Goal: Task Accomplishment & Management: Use online tool/utility

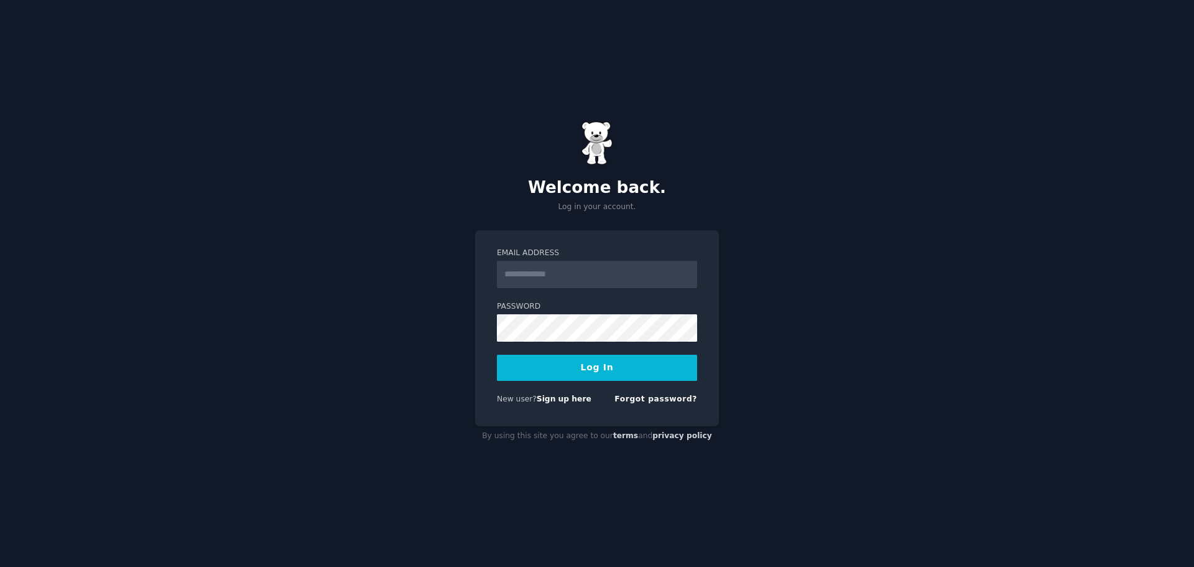
type input "**********"
click at [613, 363] on button "Log In" at bounding box center [597, 368] width 200 height 26
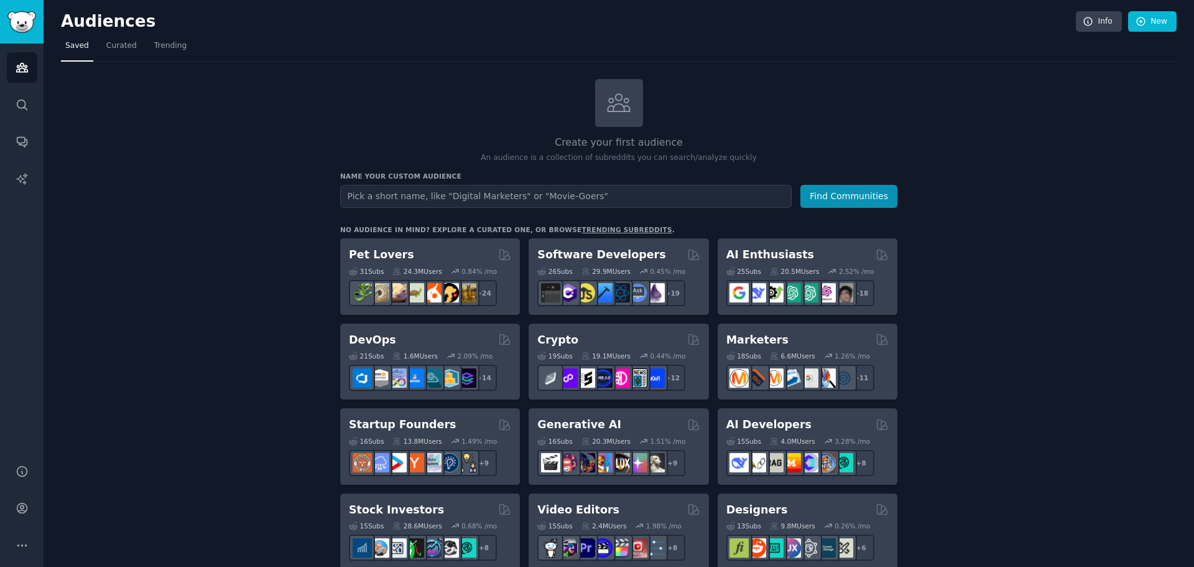
click at [1154, 24] on link "New" at bounding box center [1152, 21] width 49 height 21
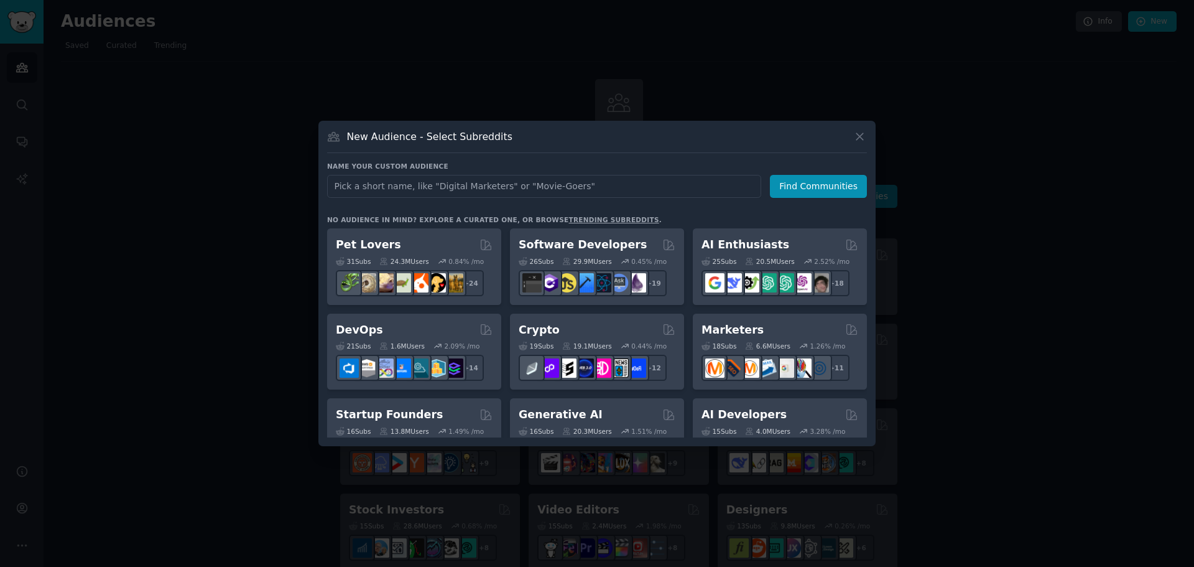
click at [1133, 193] on div at bounding box center [597, 283] width 1194 height 567
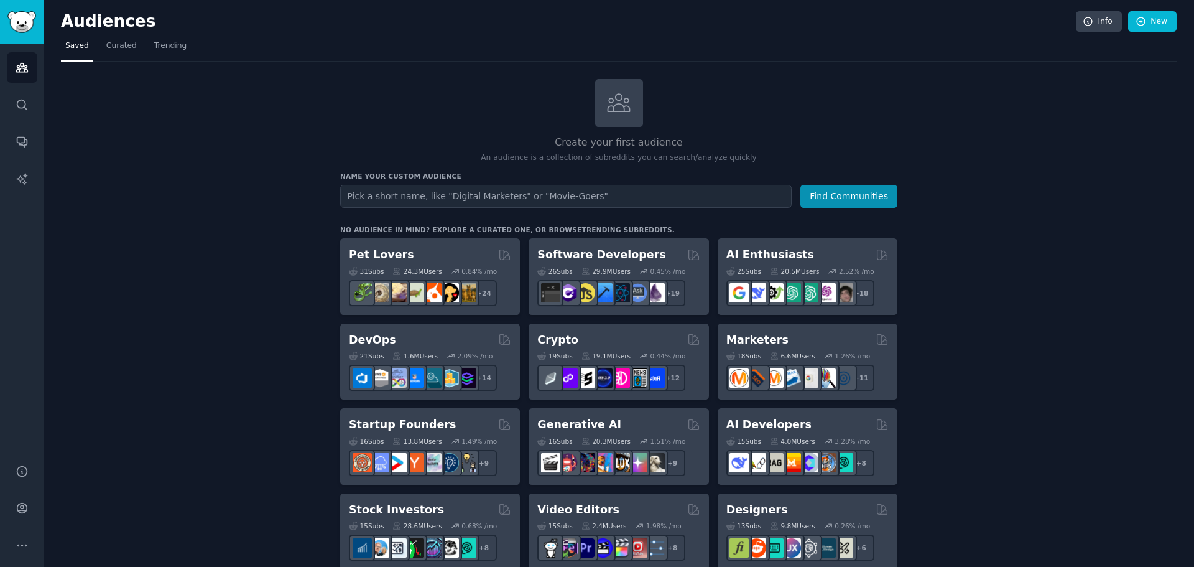
click at [406, 190] on input "text" at bounding box center [566, 196] width 452 height 23
click at [403, 197] on input "text" at bounding box center [566, 196] width 452 height 23
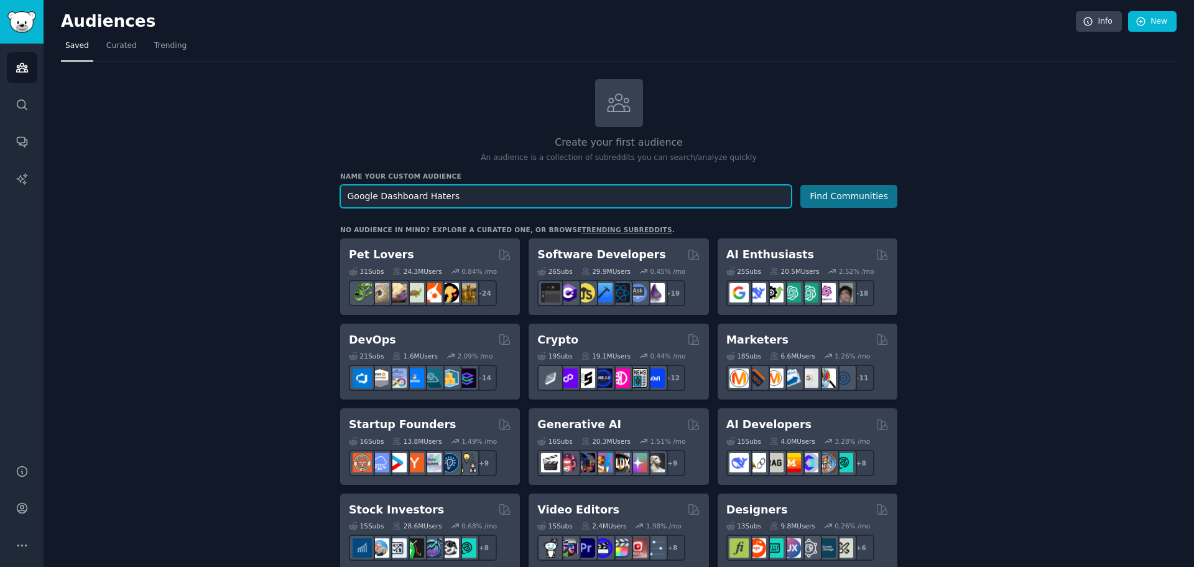
type input "Google Dashboard Haters"
click at [864, 187] on button "Find Communities" at bounding box center [848, 196] width 97 height 23
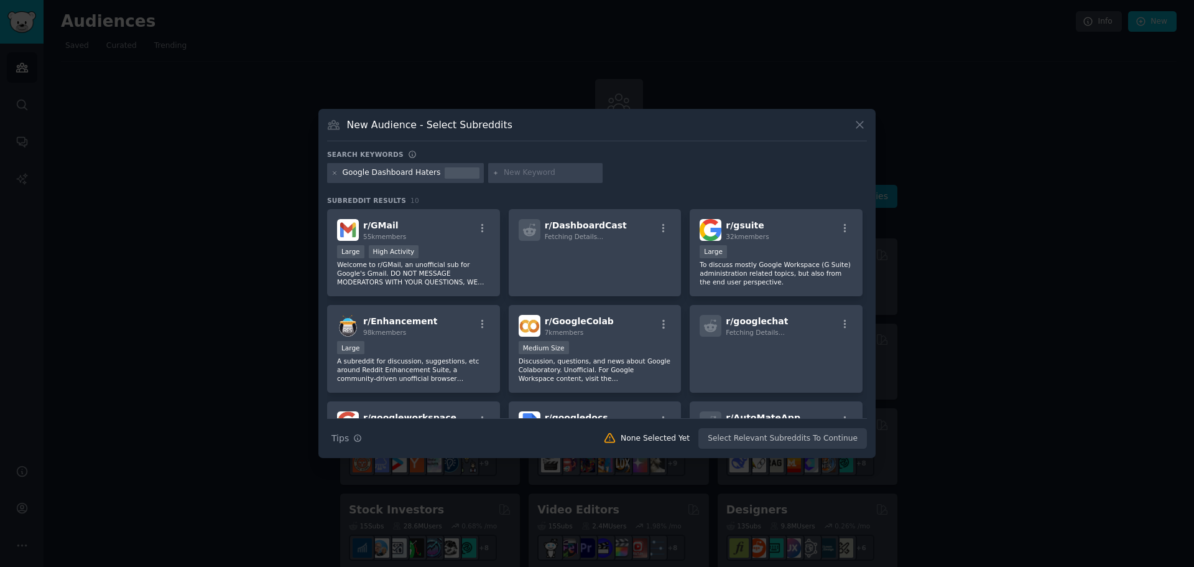
click at [524, 177] on input "text" at bounding box center [551, 172] width 95 height 11
click at [528, 179] on div at bounding box center [545, 173] width 114 height 20
click at [527, 174] on input "text" at bounding box center [551, 172] width 95 height 11
type input "google analytics"
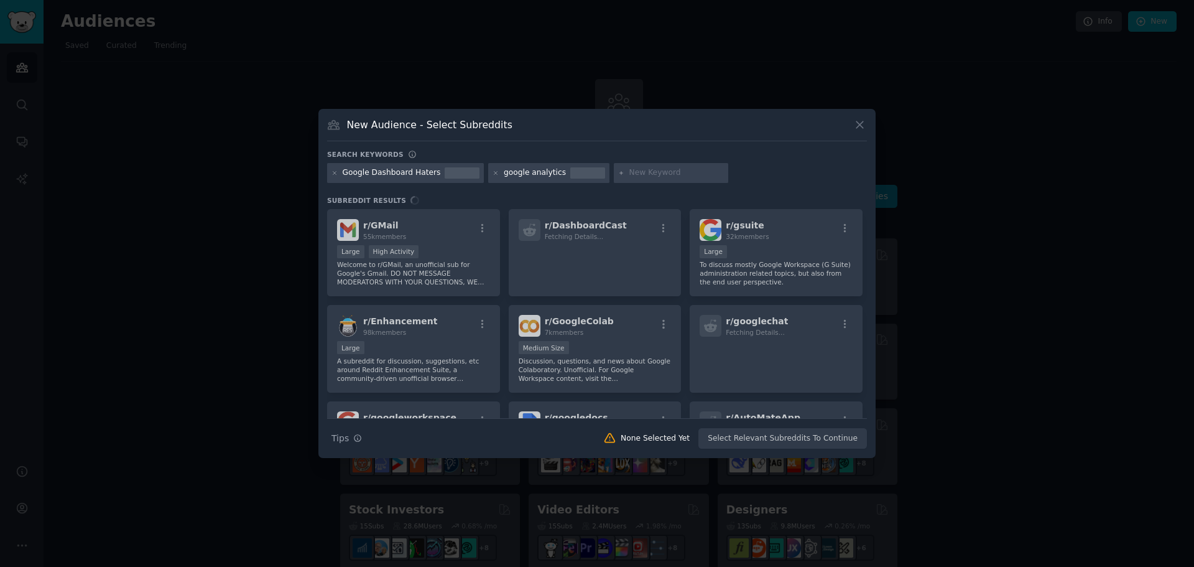
click at [638, 170] on input "text" at bounding box center [676, 172] width 95 height 11
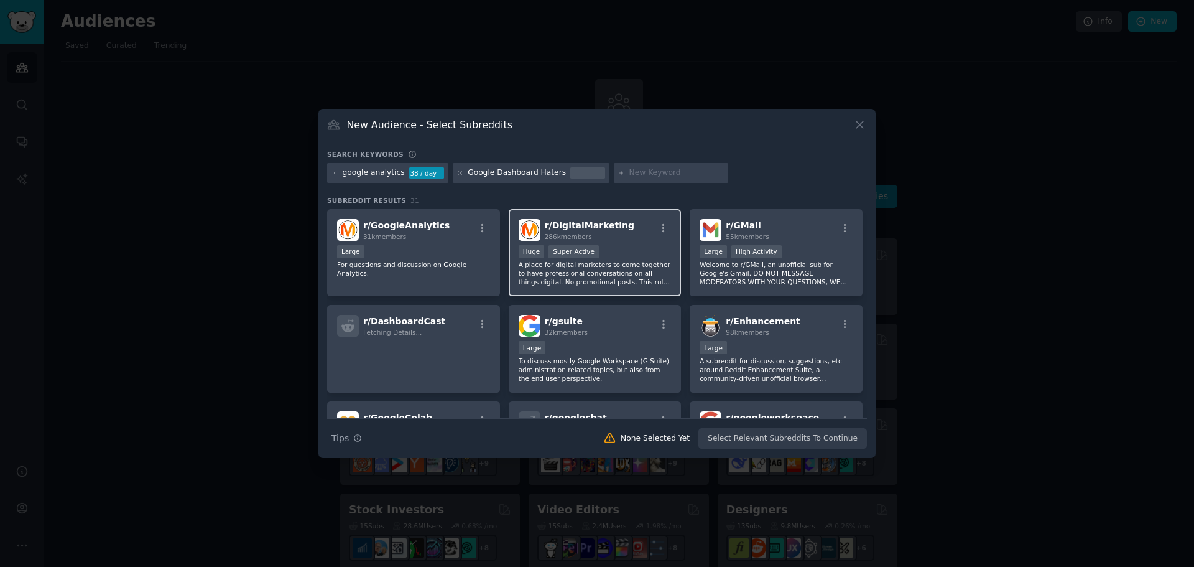
click at [612, 226] on span "r/ DigitalMarketing" at bounding box center [590, 225] width 90 height 10
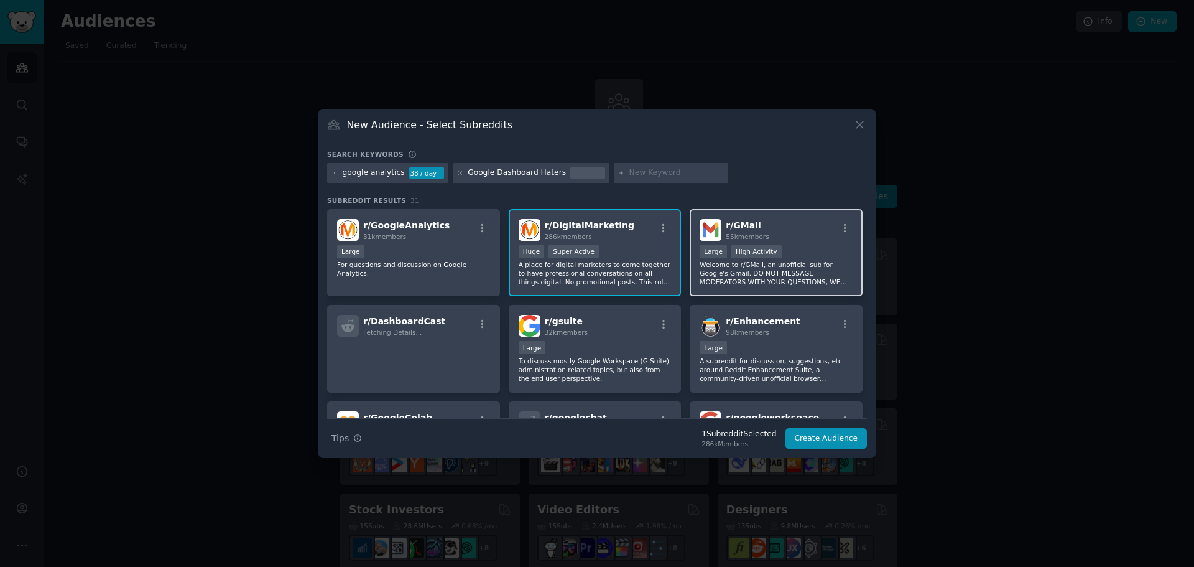
click at [735, 265] on p "Welcome to r/GMail, an unofficial sub for Google's Gmail. DO NOT MESSAGE MODERA…" at bounding box center [776, 273] width 153 height 26
click at [633, 165] on div at bounding box center [671, 173] width 114 height 20
click at [633, 171] on input "text" at bounding box center [676, 172] width 95 height 11
type input "small business"
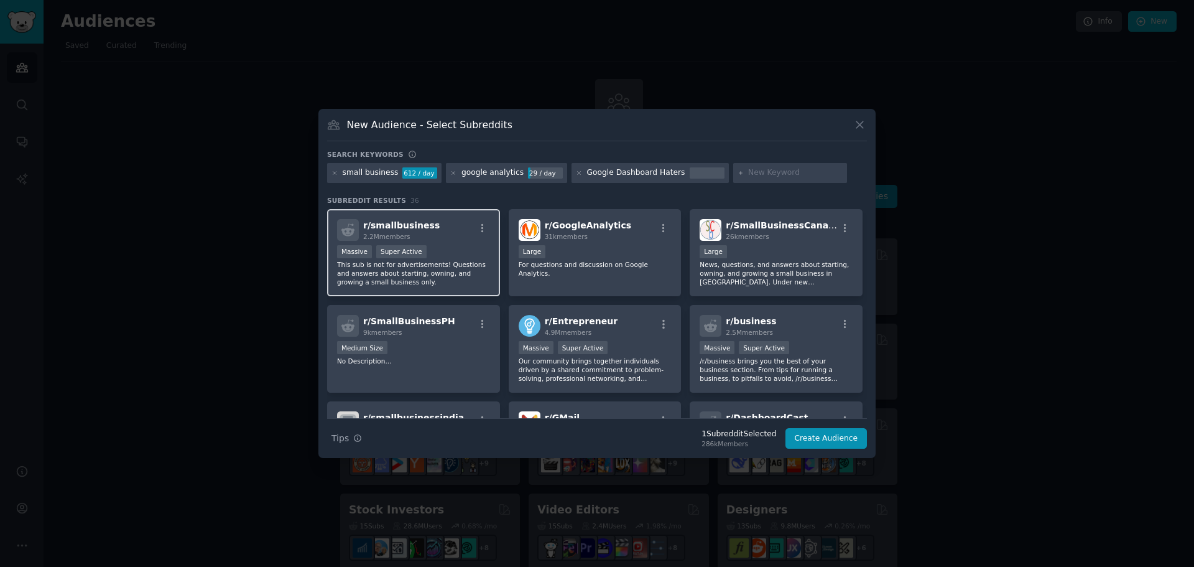
click at [430, 236] on div "r/ smallbusiness 2.2M members" at bounding box center [413, 230] width 153 height 22
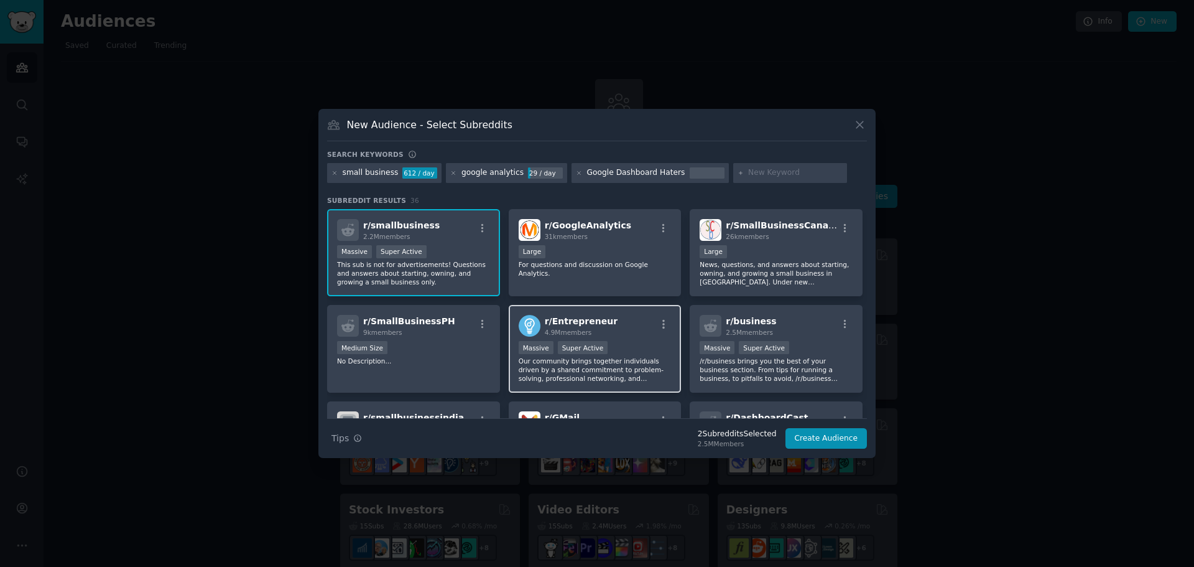
click at [622, 344] on div "Massive Super Active" at bounding box center [595, 349] width 153 height 16
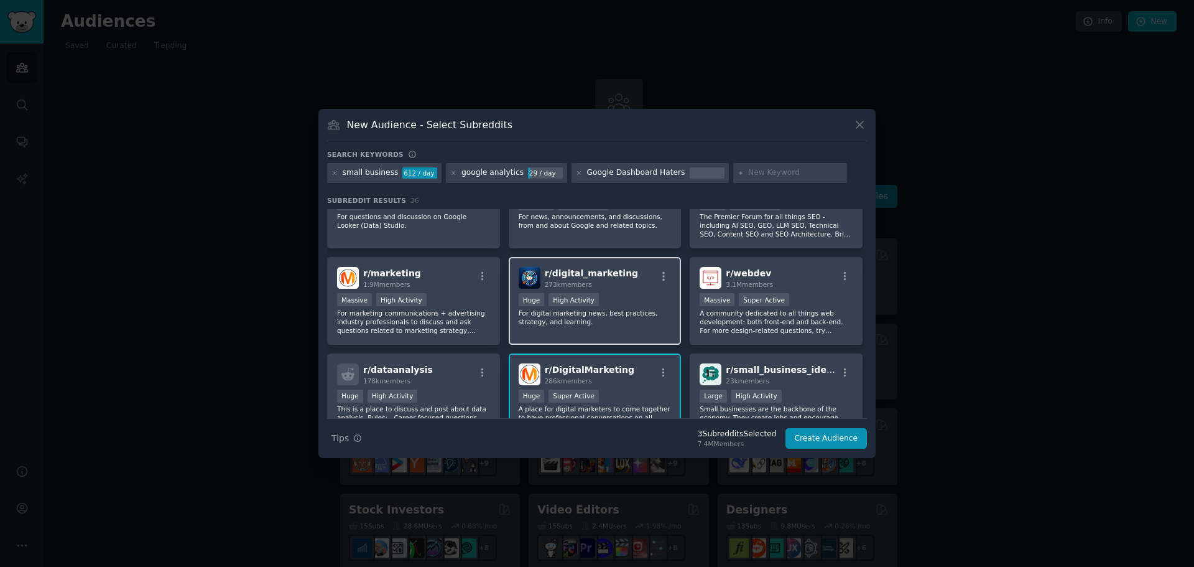
scroll to position [626, 0]
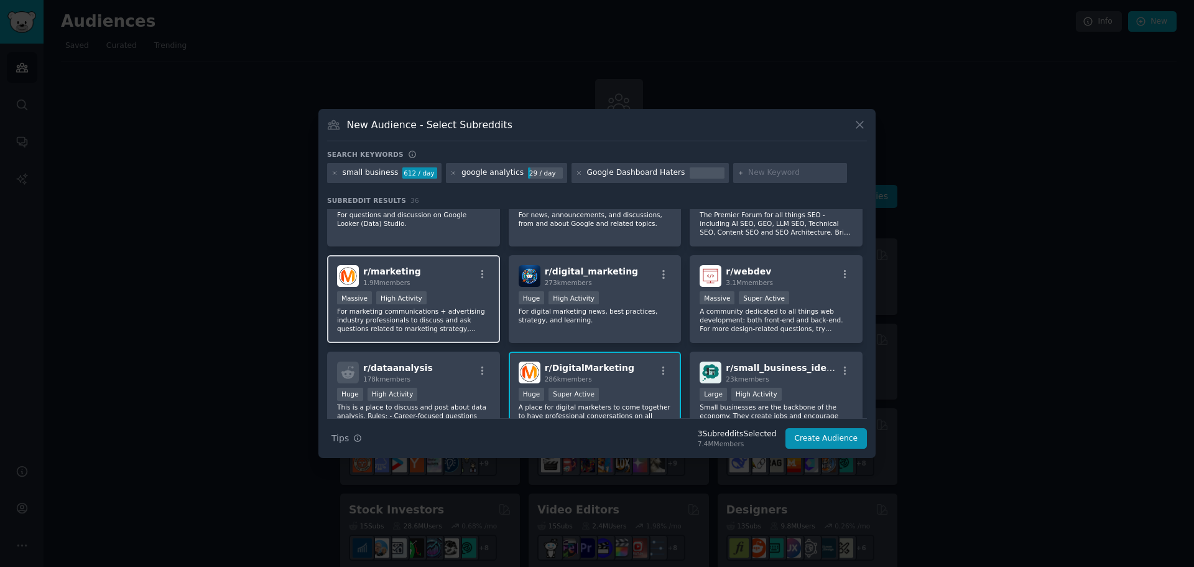
click at [429, 289] on div "r/ marketing 1.9M members Massive High Activity For marketing communications + …" at bounding box center [413, 299] width 173 height 88
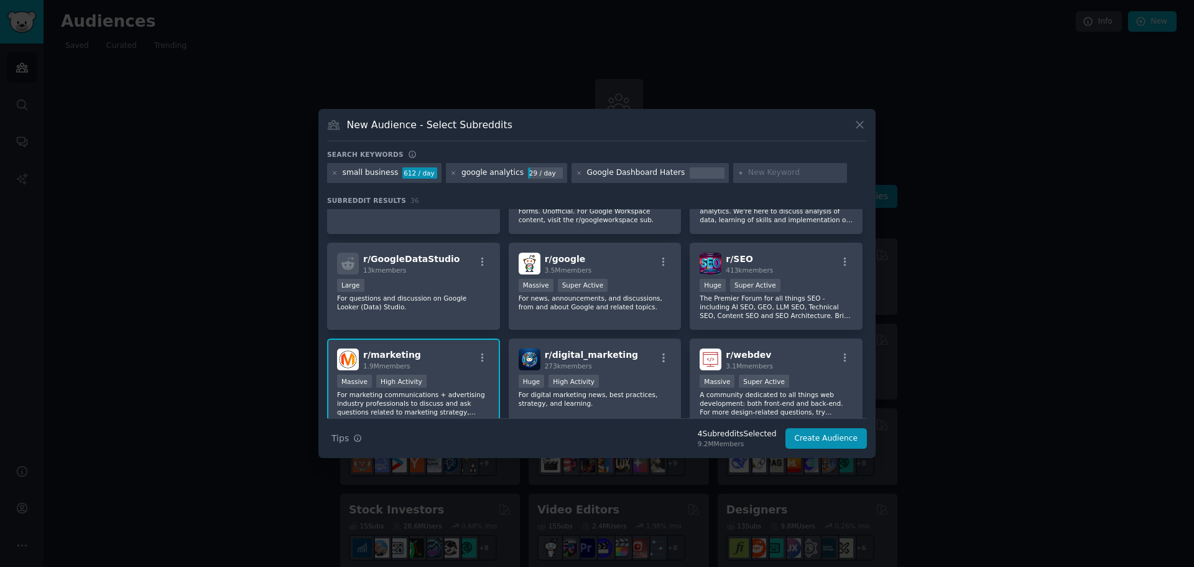
scroll to position [542, 0]
click at [828, 436] on button "Create Audience" at bounding box center [827, 438] width 82 height 21
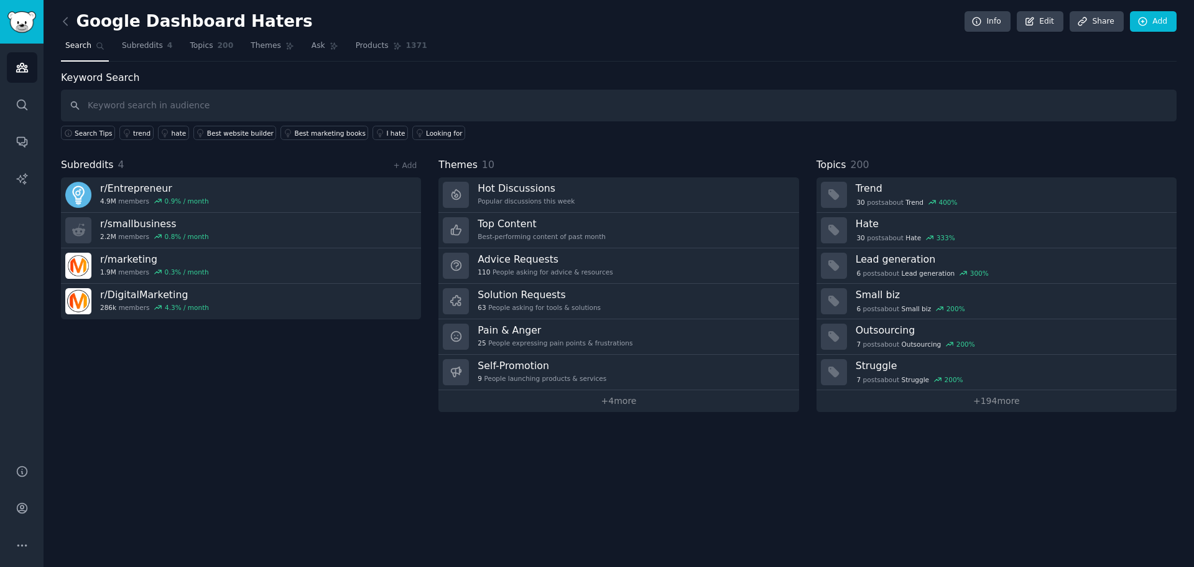
click at [247, 106] on input "text" at bounding box center [619, 106] width 1116 height 32
type input "google analytics"
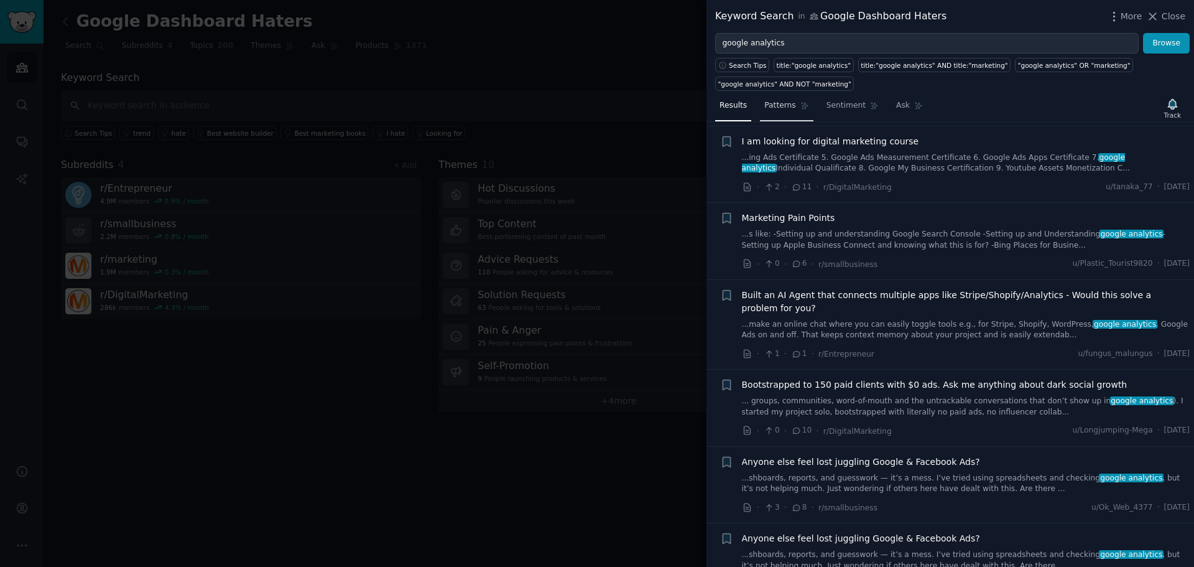
scroll to position [2233, 0]
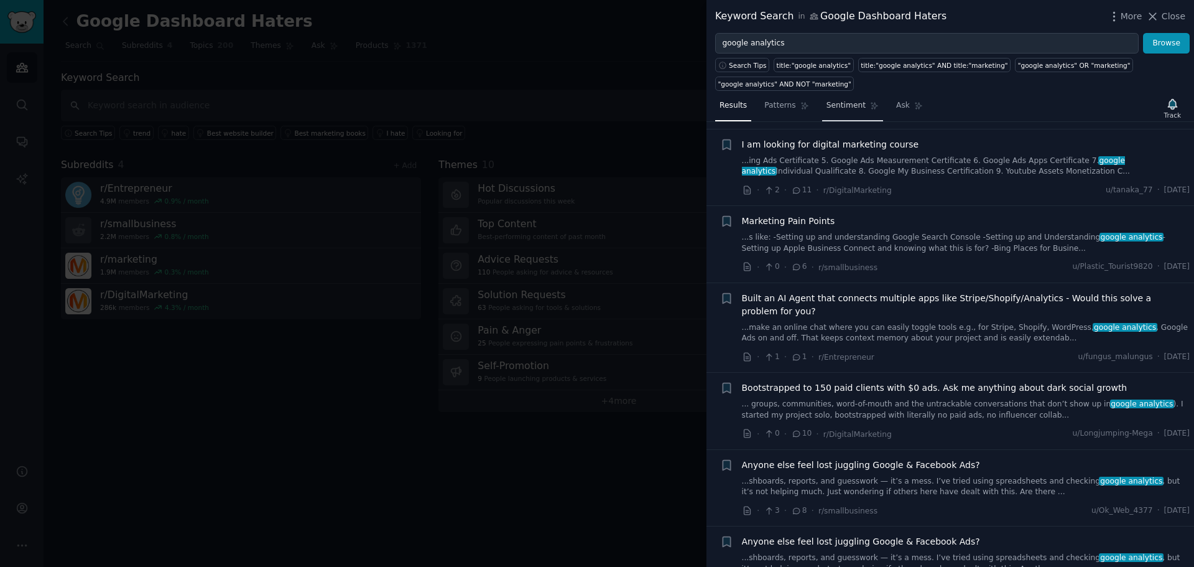
click at [823, 100] on link "Sentiment" at bounding box center [852, 109] width 61 height 26
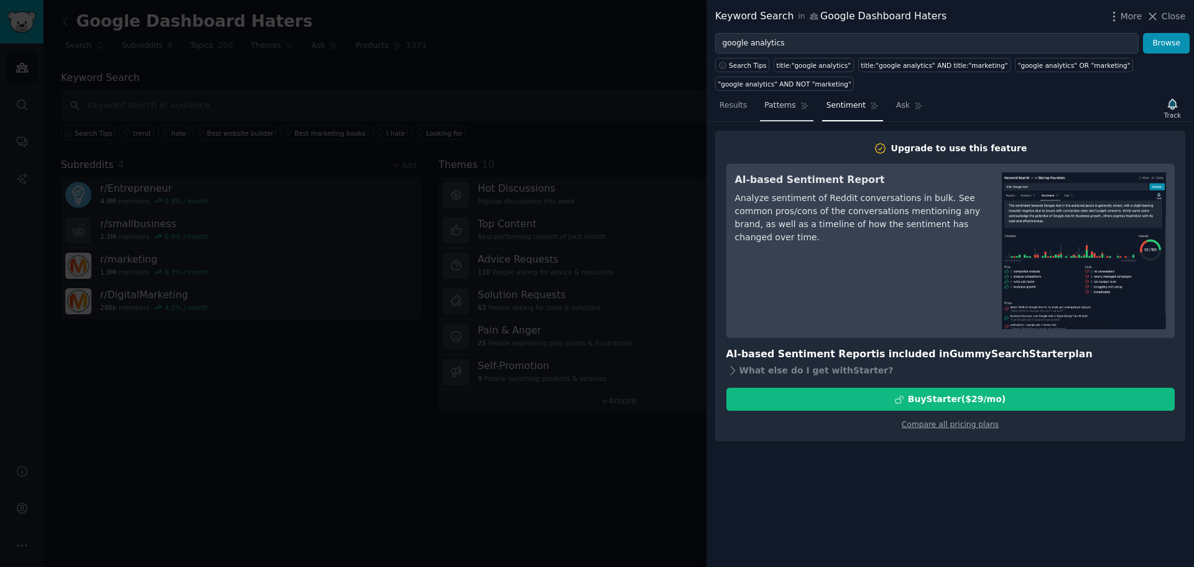
click at [776, 108] on span "Patterns" at bounding box center [779, 105] width 31 height 11
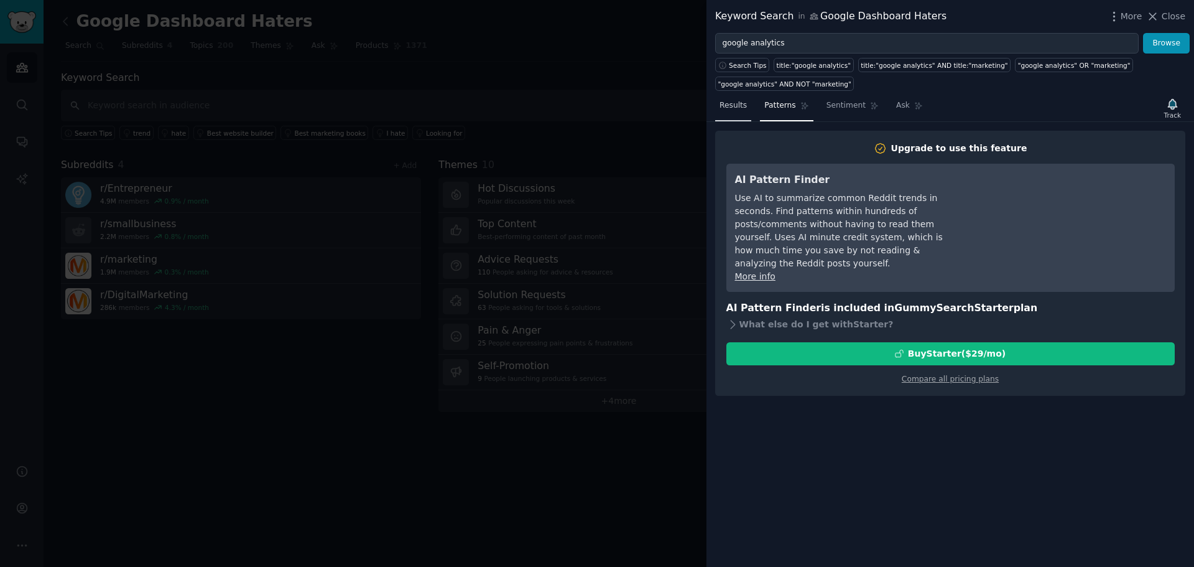
click at [732, 106] on span "Results" at bounding box center [733, 105] width 27 height 11
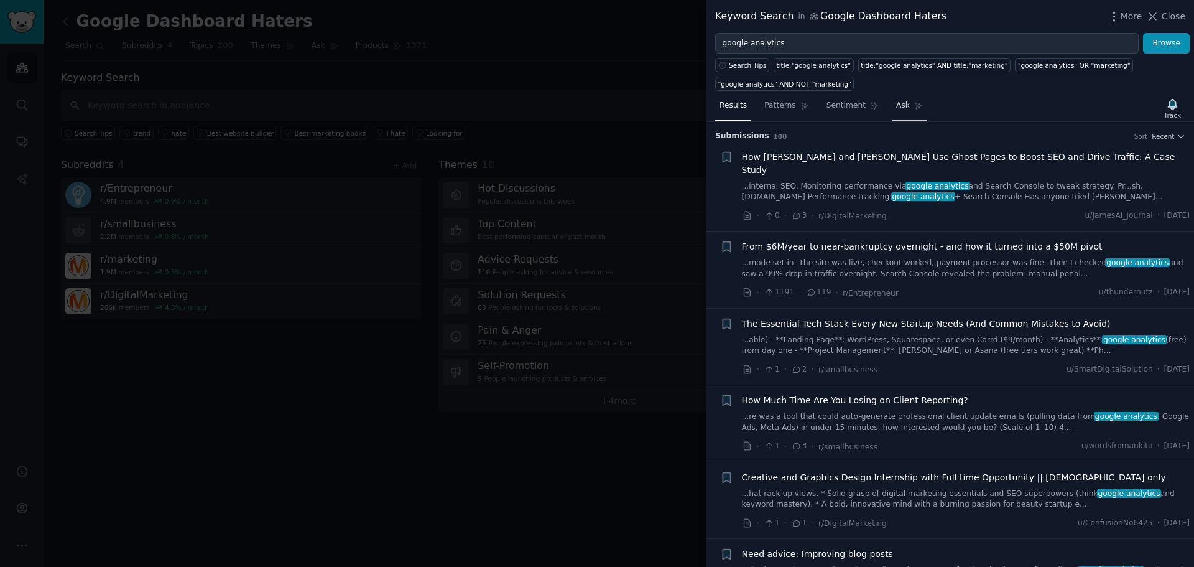
click at [899, 109] on link "Ask" at bounding box center [909, 109] width 35 height 26
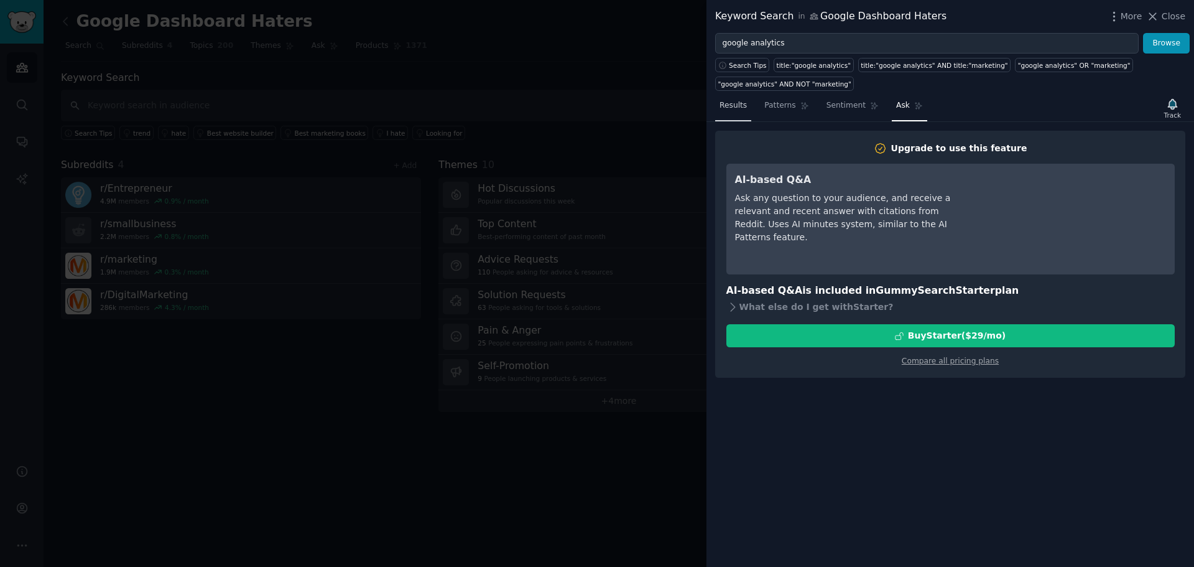
click at [737, 106] on span "Results" at bounding box center [733, 105] width 27 height 11
